Goal: Check status

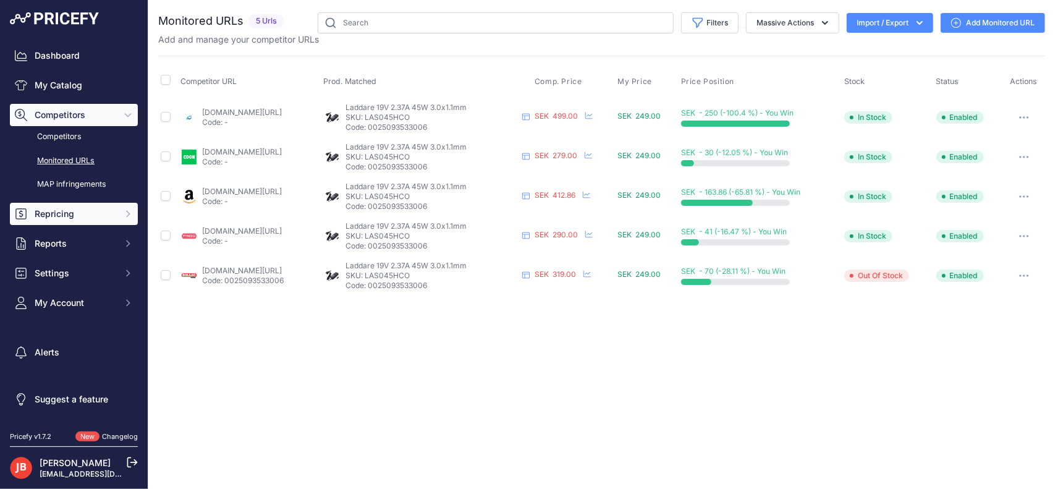
click at [67, 205] on button "Repricing" at bounding box center [74, 214] width 128 height 22
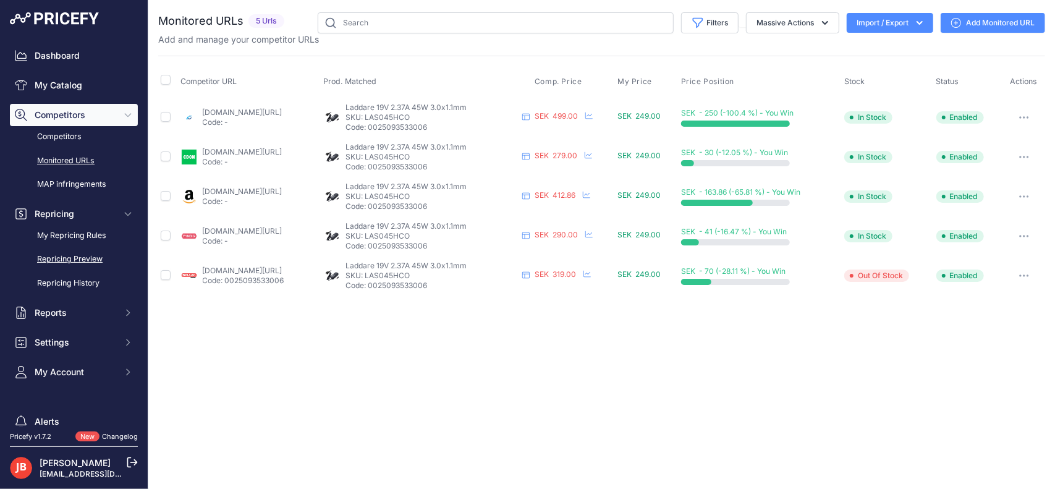
click at [74, 259] on link "Repricing Preview" at bounding box center [74, 259] width 128 height 22
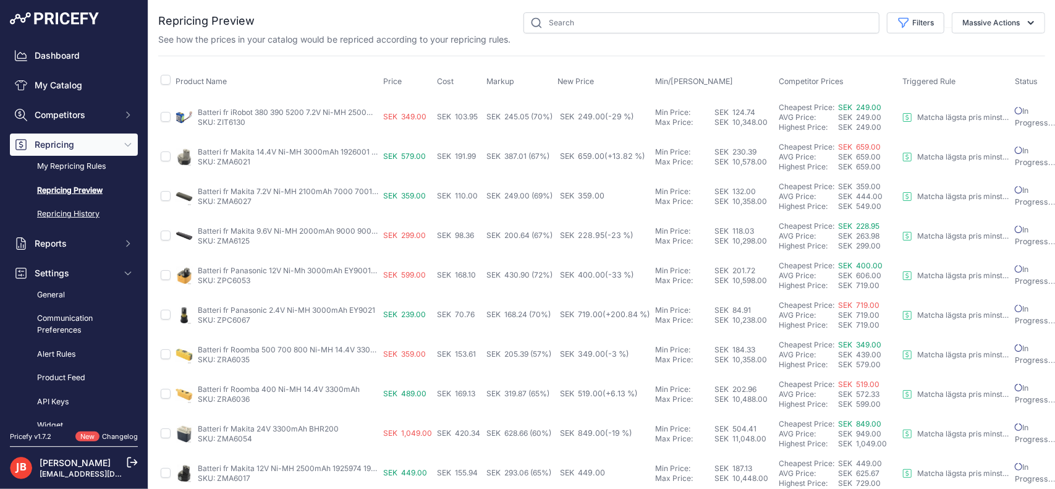
click at [74, 210] on link "Repricing History" at bounding box center [74, 214] width 128 height 22
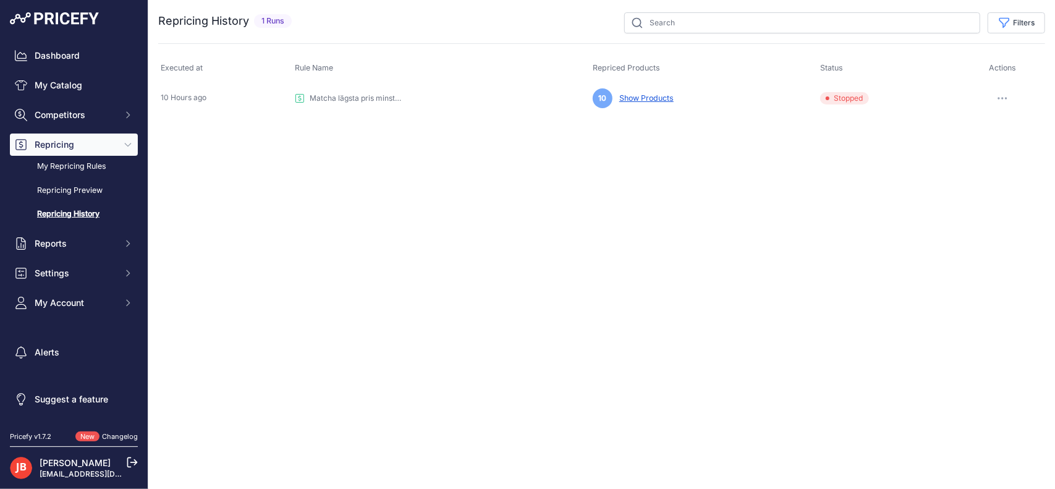
click at [633, 95] on link "Show Products" at bounding box center [643, 97] width 59 height 9
